Goal: Information Seeking & Learning: Learn about a topic

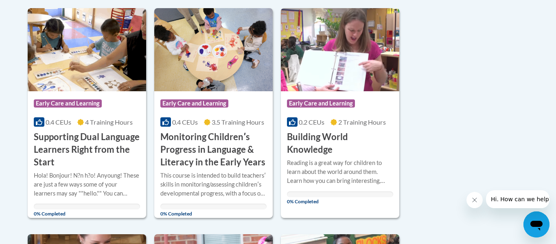
scroll to position [200, 0]
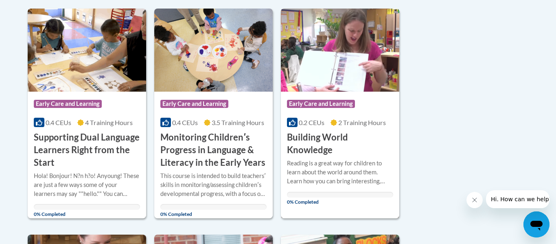
click at [346, 74] on img at bounding box center [340, 50] width 118 height 83
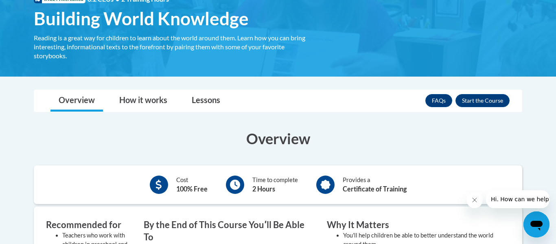
scroll to position [137, 0]
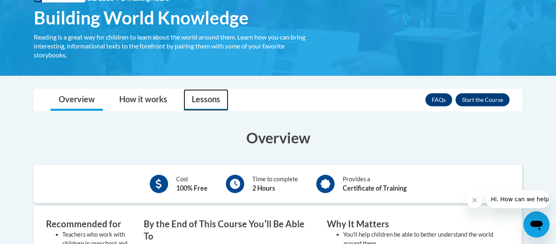
click at [218, 104] on link "Lessons" at bounding box center [205, 100] width 45 height 22
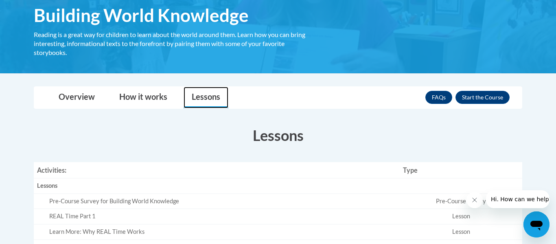
scroll to position [126, 0]
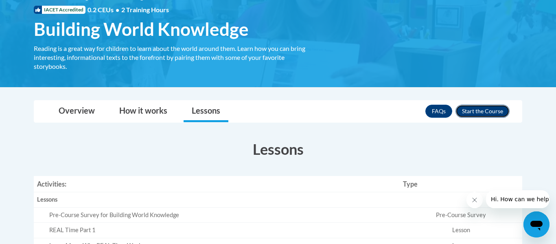
click at [498, 111] on button "Enroll" at bounding box center [482, 111] width 54 height 13
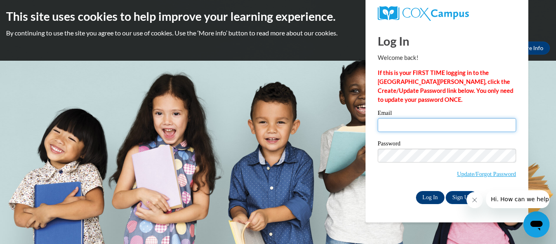
type input "zoe.fullen07@gmail.com"
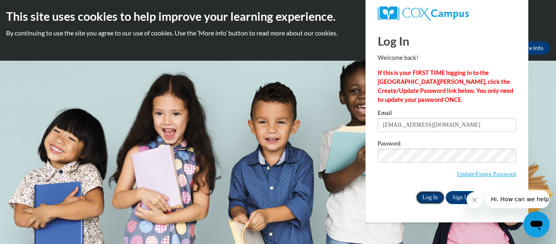
click at [421, 194] on input "Log In" at bounding box center [430, 197] width 28 height 13
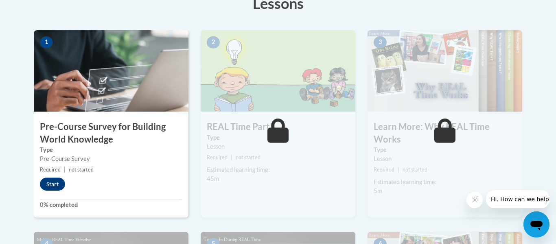
scroll to position [247, 0]
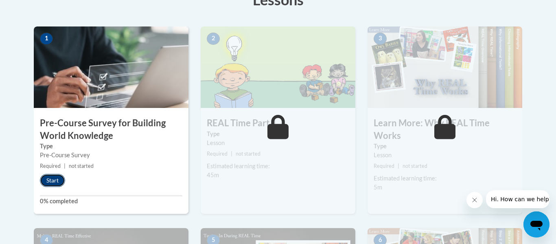
click at [49, 180] on button "Start" at bounding box center [52, 180] width 25 height 13
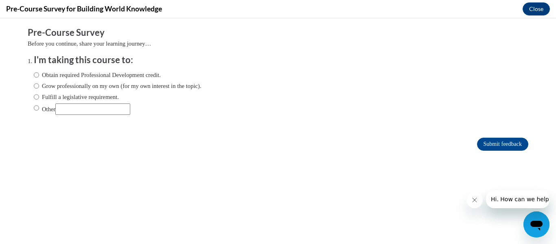
scroll to position [0, 0]
click at [36, 107] on input "Other" at bounding box center [36, 107] width 5 height 9
radio input "true"
click at [79, 109] on input "Other" at bounding box center [92, 108] width 75 height 11
type input "Education Course"
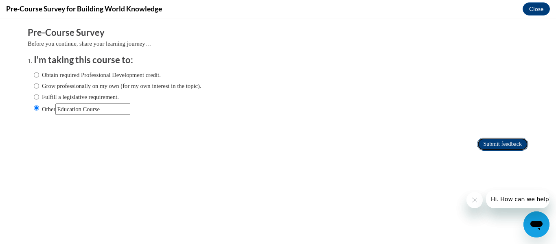
click at [492, 145] on input "Submit feedback" at bounding box center [502, 143] width 51 height 13
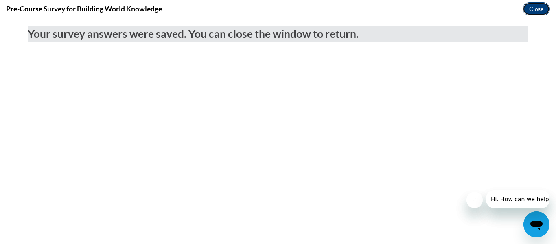
click at [535, 9] on button "Close" at bounding box center [535, 8] width 27 height 13
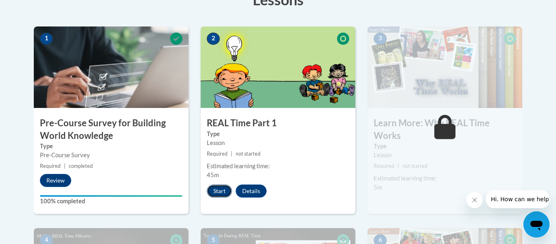
click at [213, 192] on button "Start" at bounding box center [219, 190] width 25 height 13
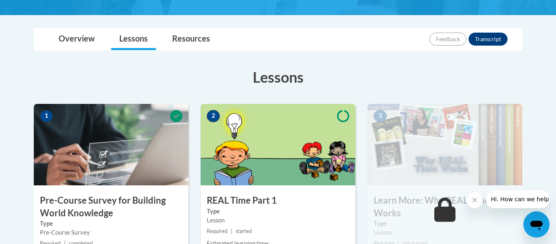
scroll to position [148, 0]
